Goal: Task Accomplishment & Management: Manage account settings

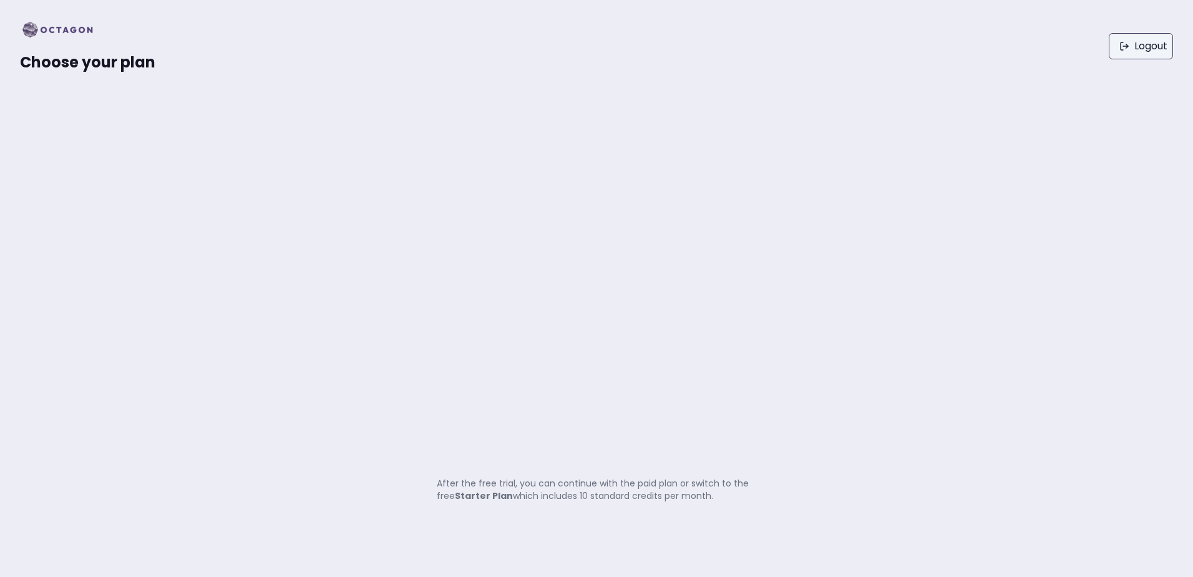
click at [1132, 47] on link "Logout" at bounding box center [1141, 46] width 64 height 26
